Goal: Task Accomplishment & Management: Manage account settings

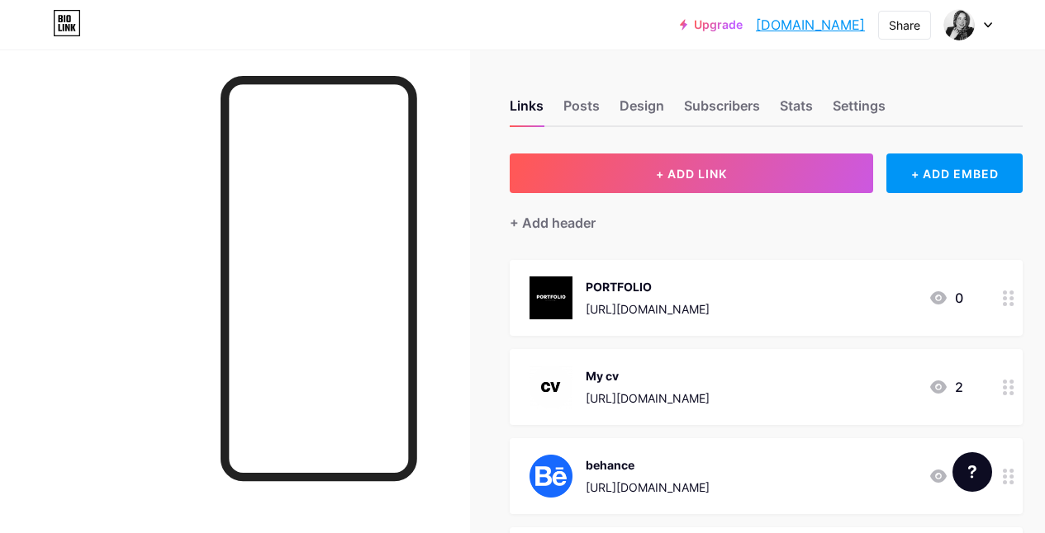
click at [984, 29] on div at bounding box center [968, 25] width 48 height 30
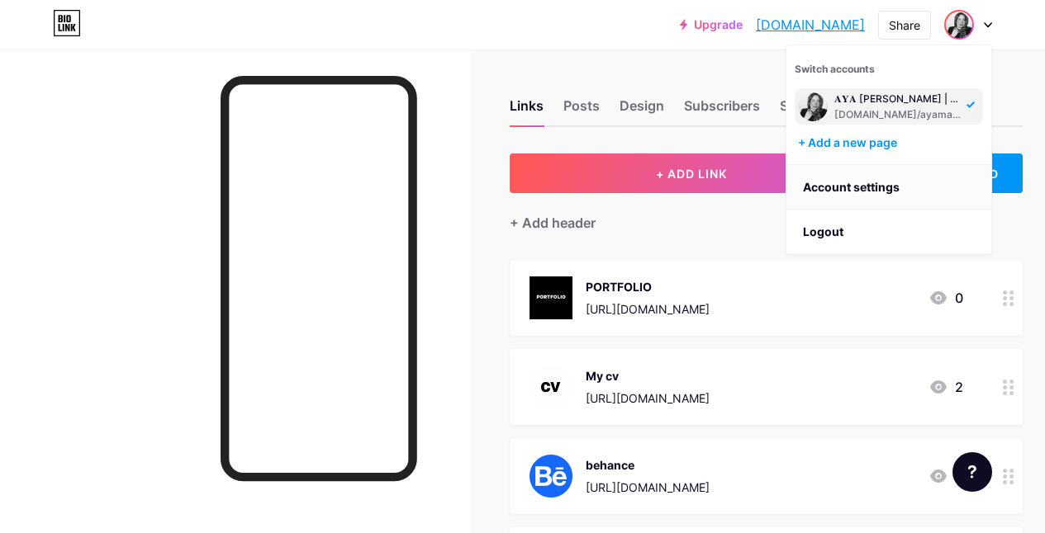
click at [879, 185] on link "Account settings" at bounding box center [888, 187] width 205 height 45
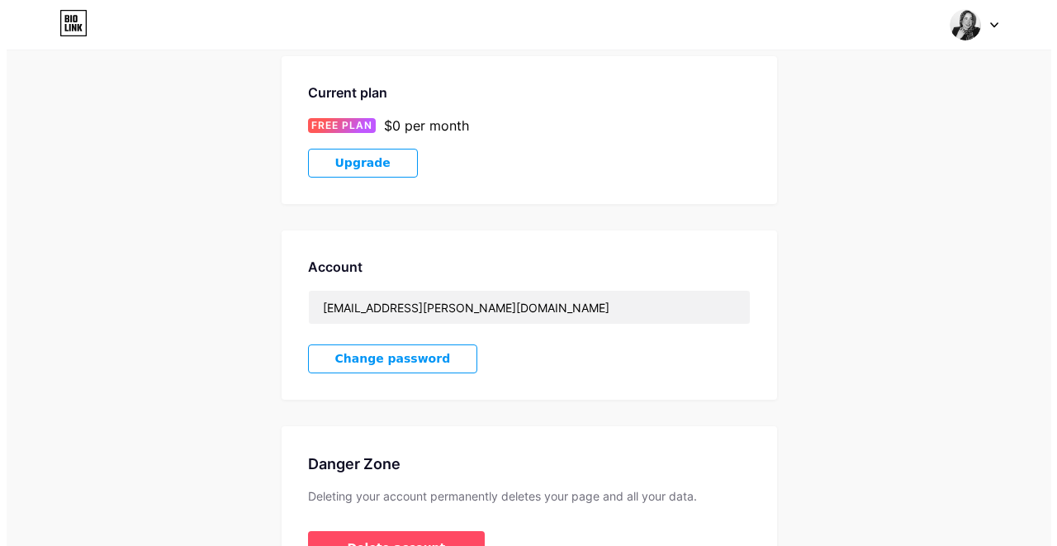
scroll to position [282, 0]
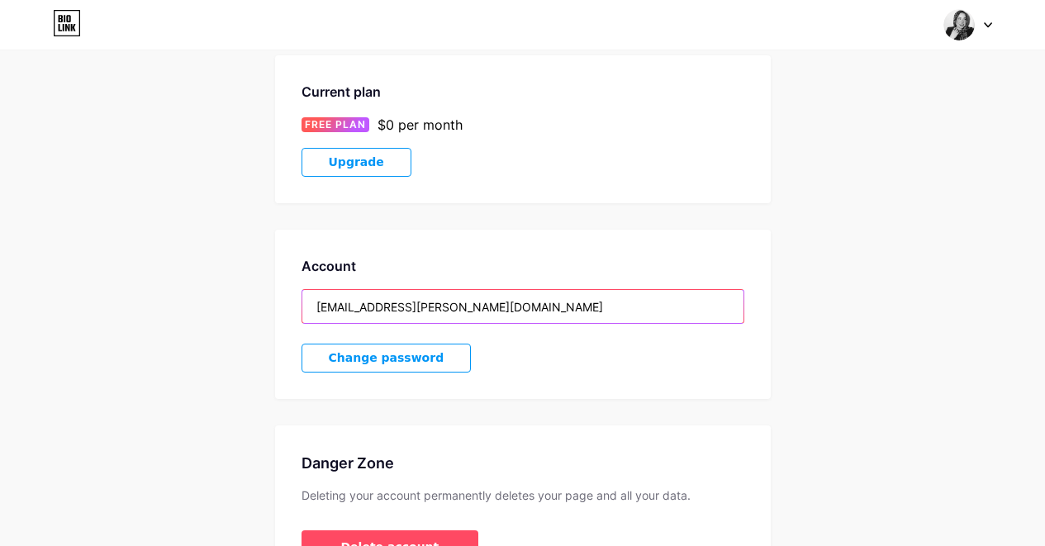
click at [443, 296] on input "[EMAIL_ADDRESS][PERSON_NAME][DOMAIN_NAME]" at bounding box center [522, 306] width 441 height 33
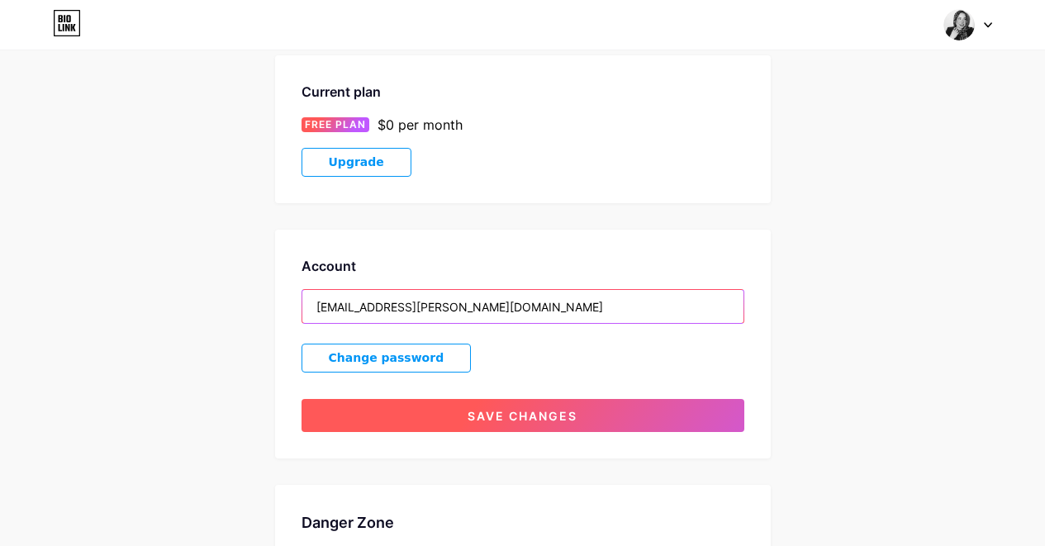
type input "[EMAIL_ADDRESS][PERSON_NAME][DOMAIN_NAME]"
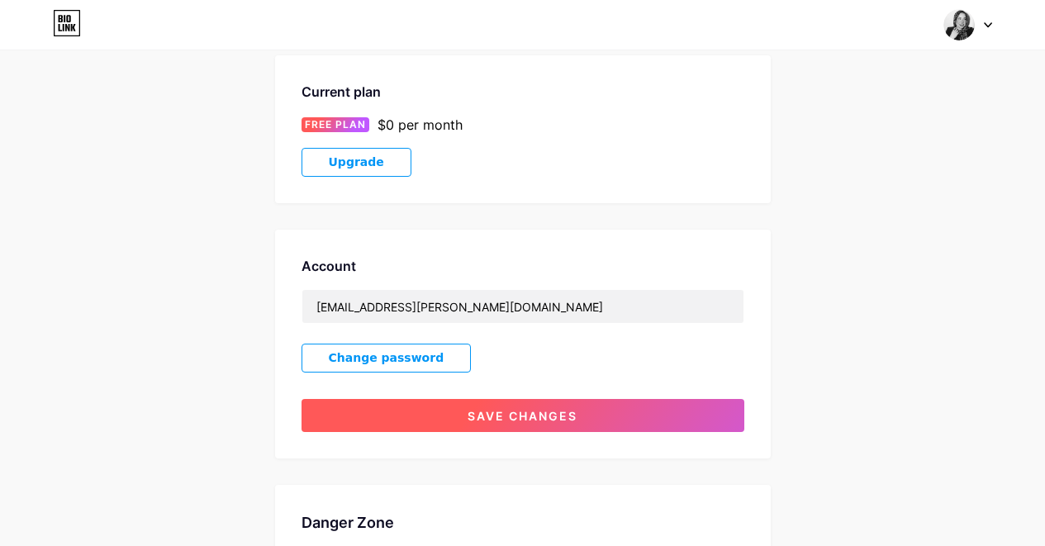
click at [531, 409] on span "Save changes" at bounding box center [522, 416] width 110 height 14
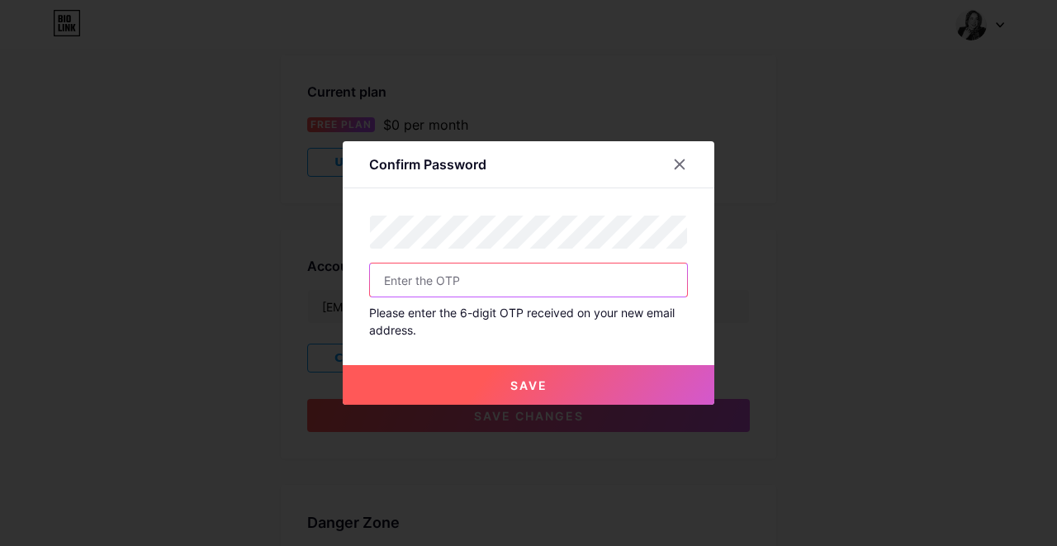
click at [443, 277] on input "text" at bounding box center [528, 279] width 317 height 33
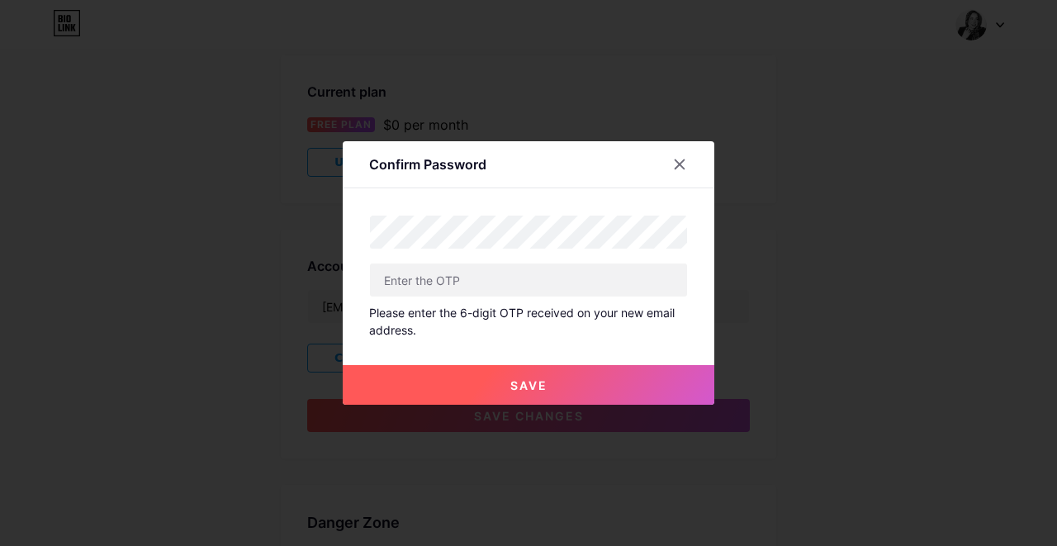
click at [543, 382] on span "Save" at bounding box center [528, 385] width 37 height 14
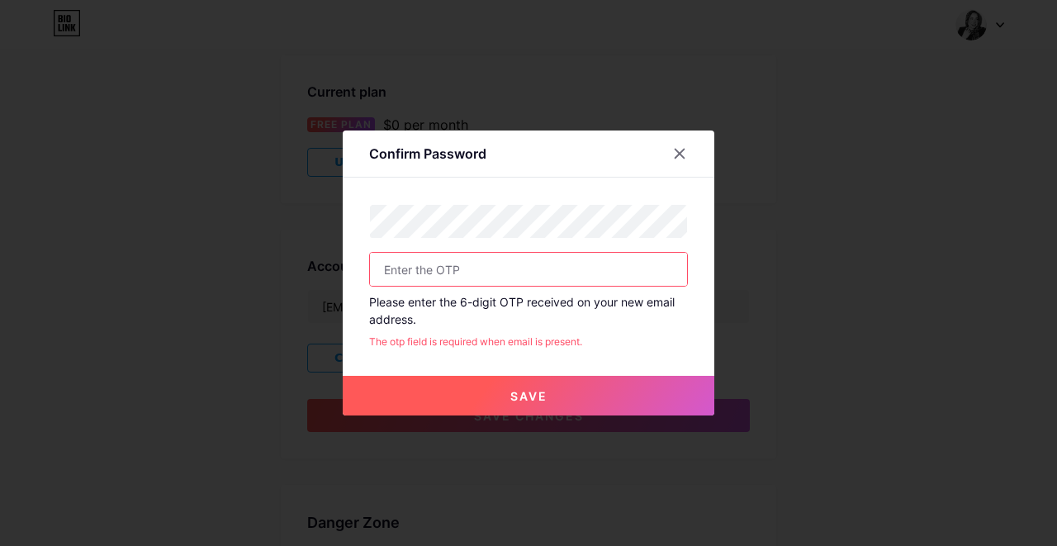
click at [481, 276] on input "text" at bounding box center [528, 269] width 317 height 33
click at [507, 268] on input "text" at bounding box center [528, 269] width 317 height 33
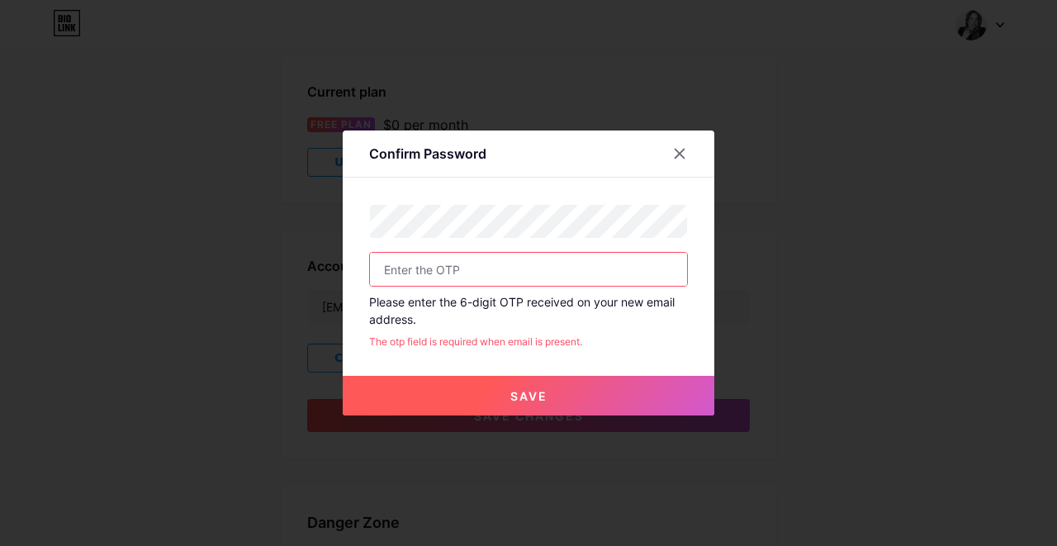
click at [507, 268] on input "text" at bounding box center [528, 269] width 317 height 33
click at [558, 398] on button "Save" at bounding box center [529, 396] width 372 height 40
click at [461, 273] on input "text" at bounding box center [528, 269] width 317 height 33
click at [416, 272] on input "text" at bounding box center [528, 269] width 317 height 33
click at [529, 390] on span "Save" at bounding box center [528, 396] width 37 height 14
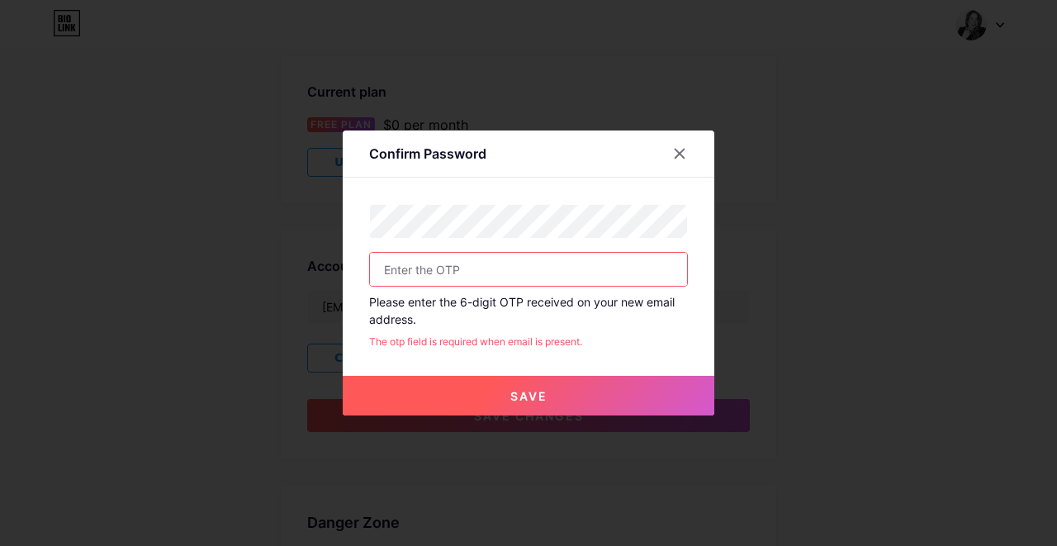
click at [495, 339] on div "The otp field is required when email is present." at bounding box center [528, 341] width 319 height 15
click at [535, 402] on button "Save" at bounding box center [529, 396] width 372 height 40
drag, startPoint x: 571, startPoint y: 145, endPoint x: 587, endPoint y: 159, distance: 21.7
click at [587, 159] on div "Confirm Password" at bounding box center [529, 158] width 372 height 39
click at [684, 152] on icon at bounding box center [679, 153] width 13 height 13
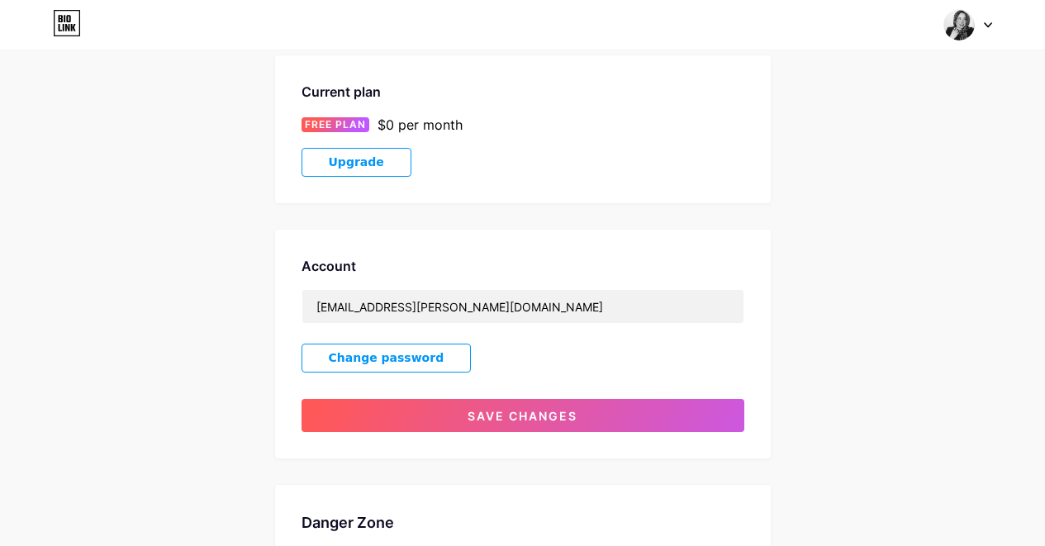
click at [411, 351] on span "Change password" at bounding box center [387, 358] width 116 height 14
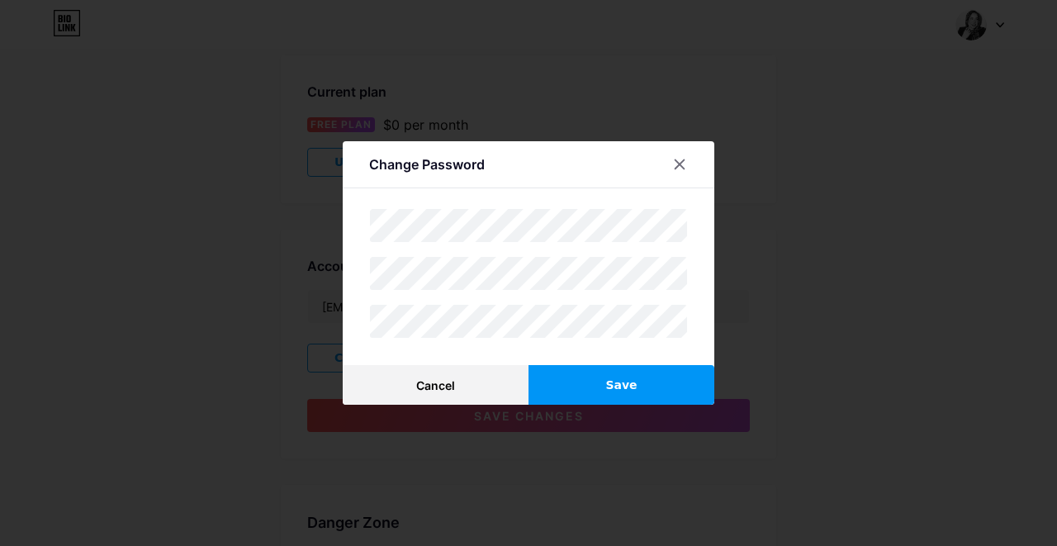
click at [365, 288] on div "Change Password Cancel Save" at bounding box center [529, 272] width 372 height 263
click at [675, 157] on div at bounding box center [680, 164] width 30 height 30
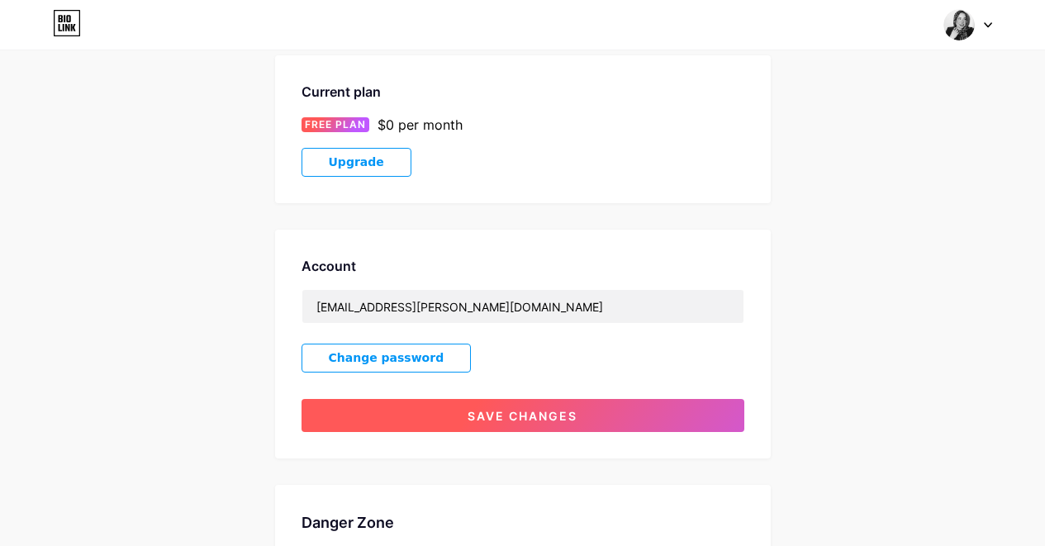
click at [450, 410] on button "Save changes" at bounding box center [522, 415] width 443 height 33
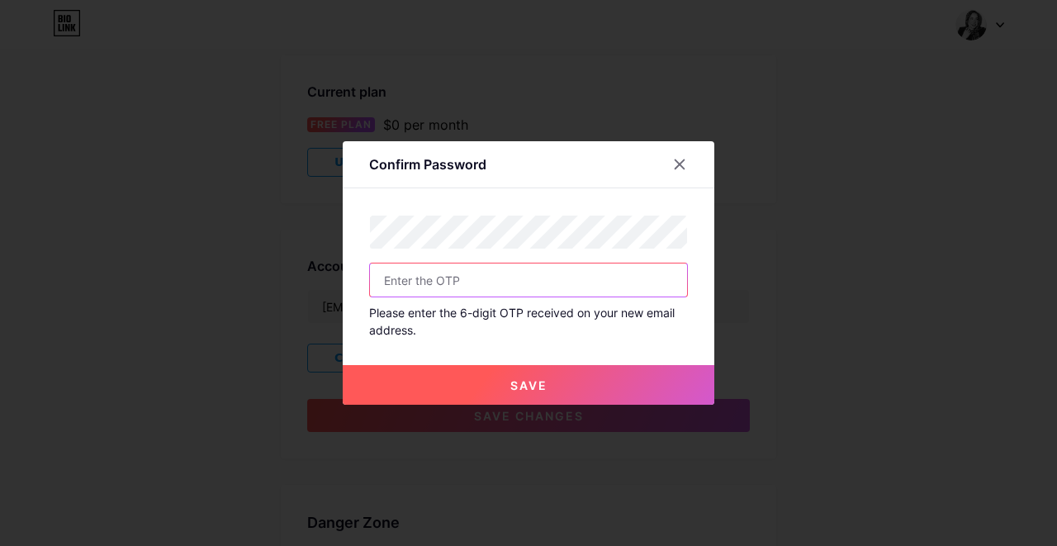
click at [446, 278] on input "text" at bounding box center [528, 279] width 317 height 33
click at [524, 292] on input "text" at bounding box center [528, 279] width 317 height 33
click at [520, 282] on input "text" at bounding box center [528, 279] width 317 height 33
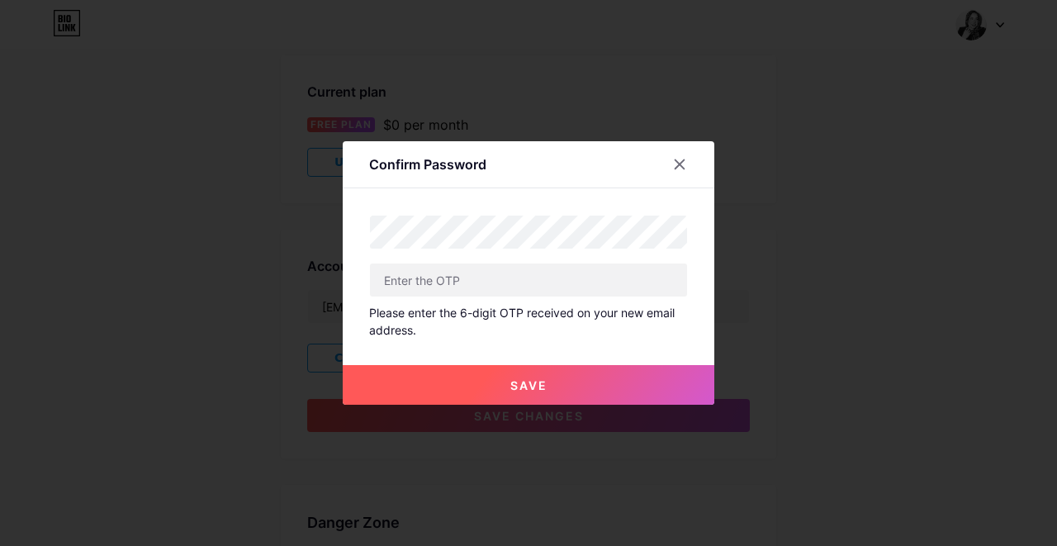
click at [528, 375] on button "Save" at bounding box center [529, 385] width 372 height 40
